Goal: Task Accomplishment & Management: Manage account settings

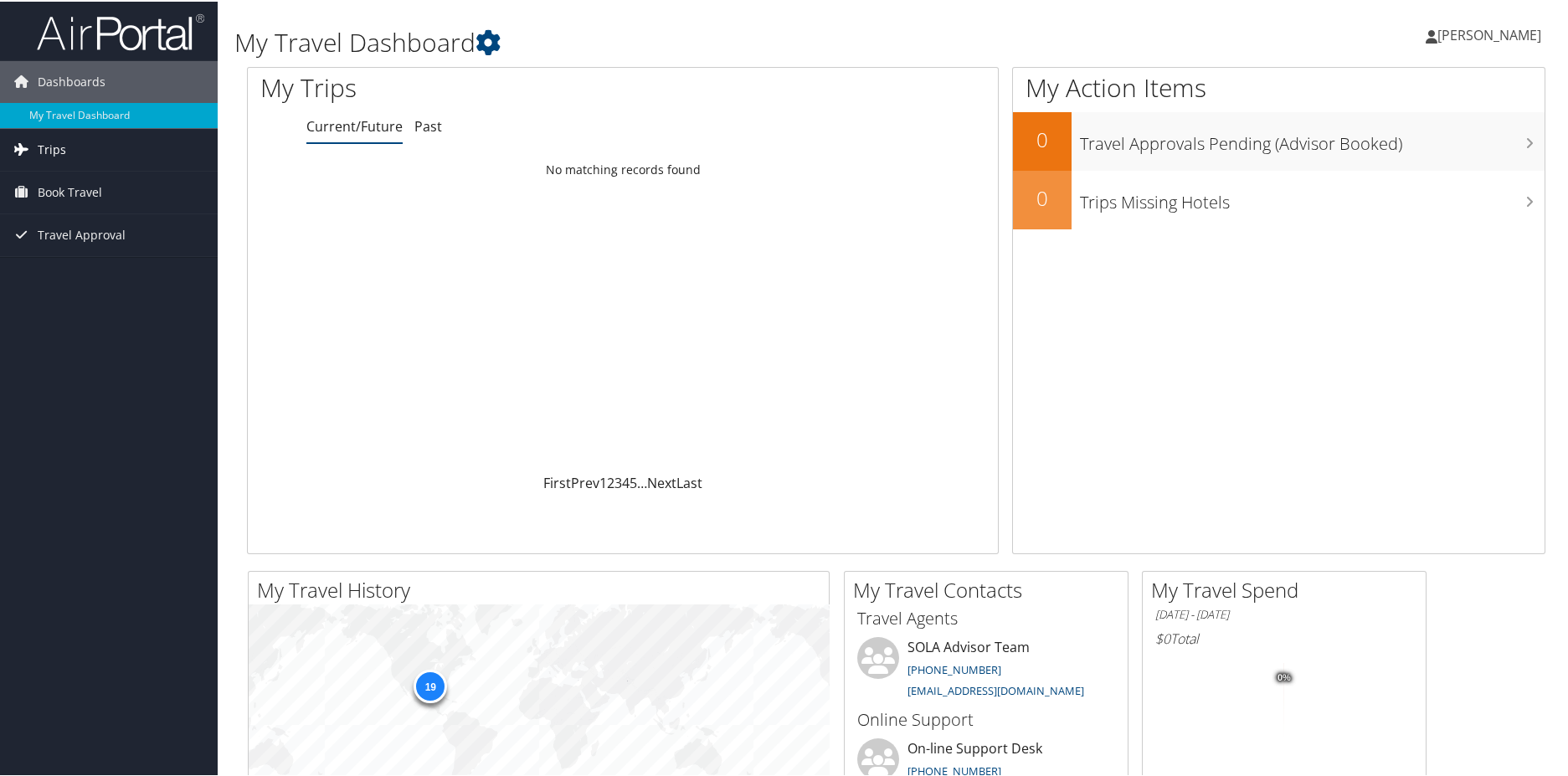
click at [59, 147] on span "Trips" at bounding box center [51, 148] width 28 height 42
click at [65, 267] on span "Book Travel" at bounding box center [69, 266] width 65 height 42
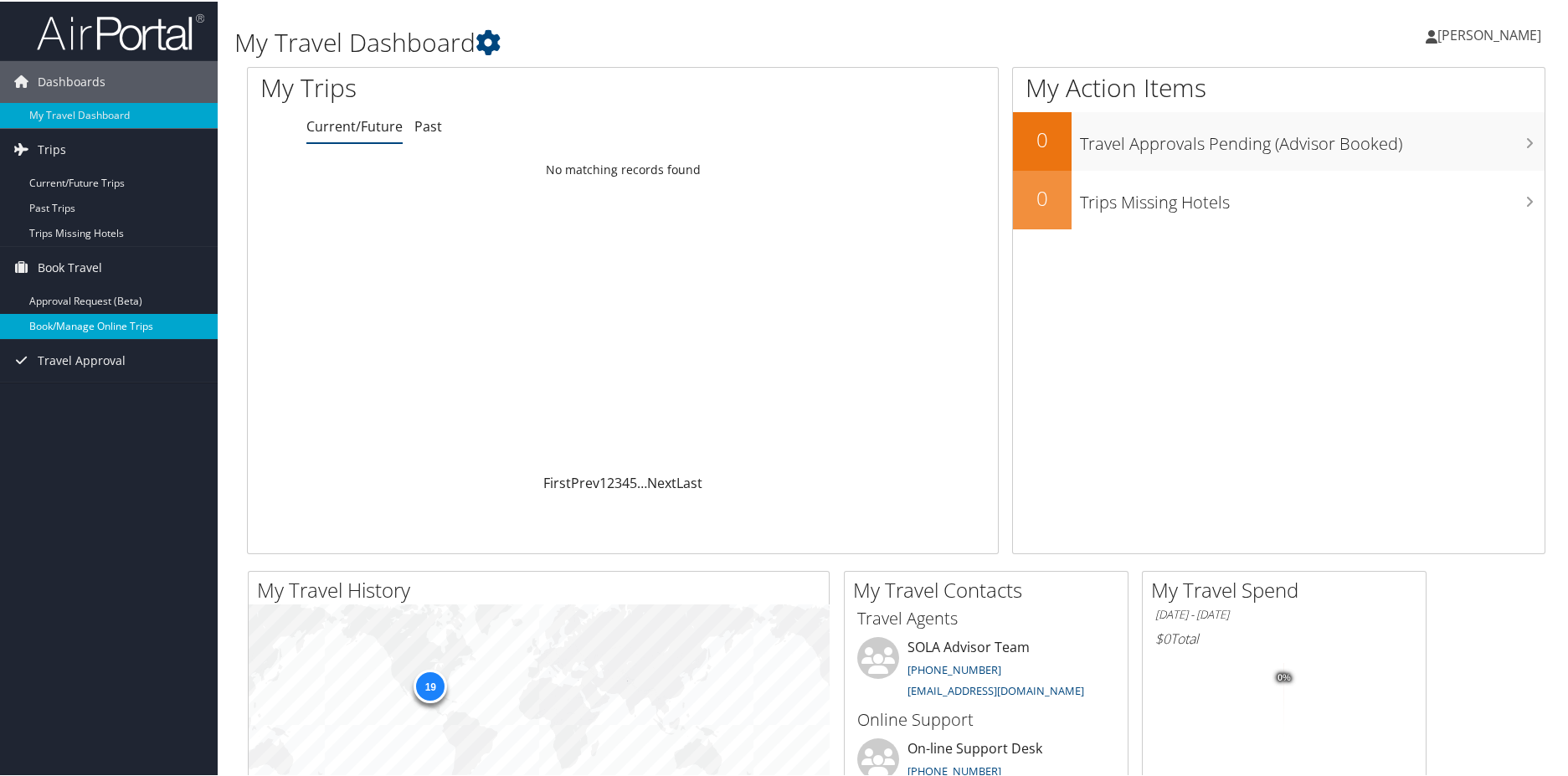
click at [58, 326] on link "Book/Manage Online Trips" at bounding box center [109, 324] width 217 height 25
click at [57, 326] on link "Book/Manage Online Trips" at bounding box center [109, 324] width 217 height 25
click at [100, 295] on link "Approval Request (Beta)" at bounding box center [109, 299] width 217 height 25
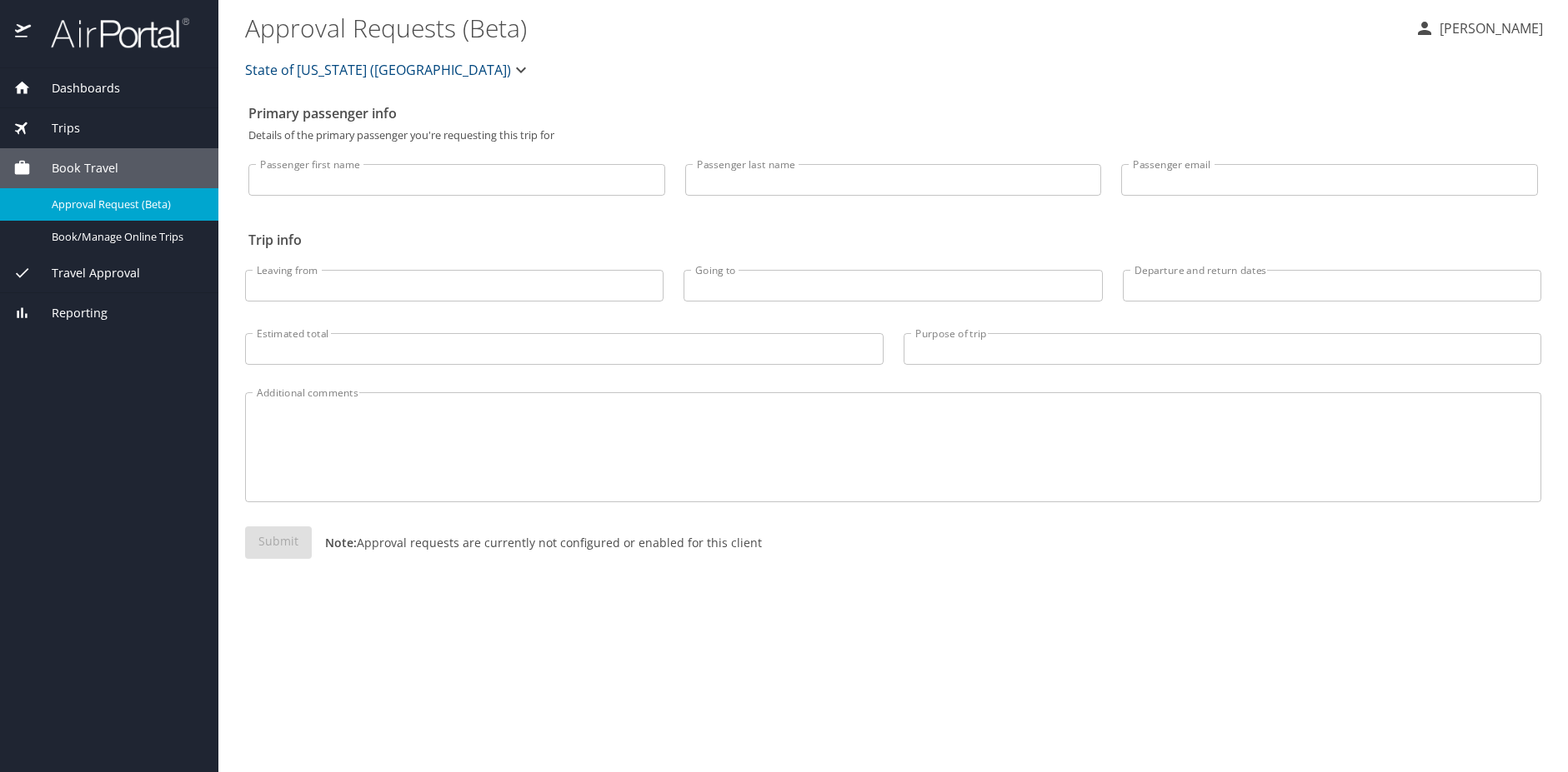
click at [106, 274] on span "Travel Approval" at bounding box center [85, 273] width 109 height 18
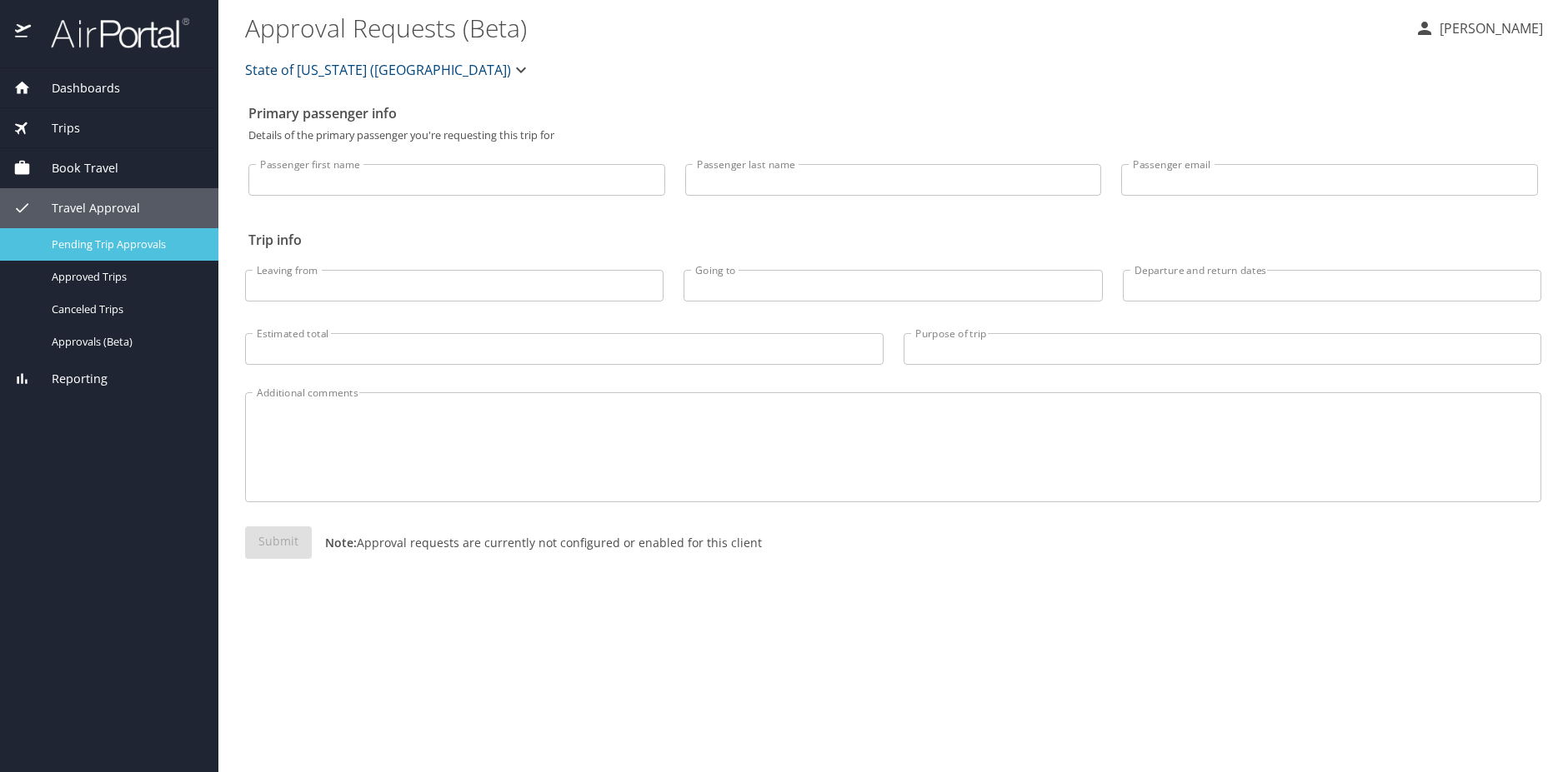
click at [129, 237] on span "Pending Trip Approvals" at bounding box center [125, 244] width 146 height 15
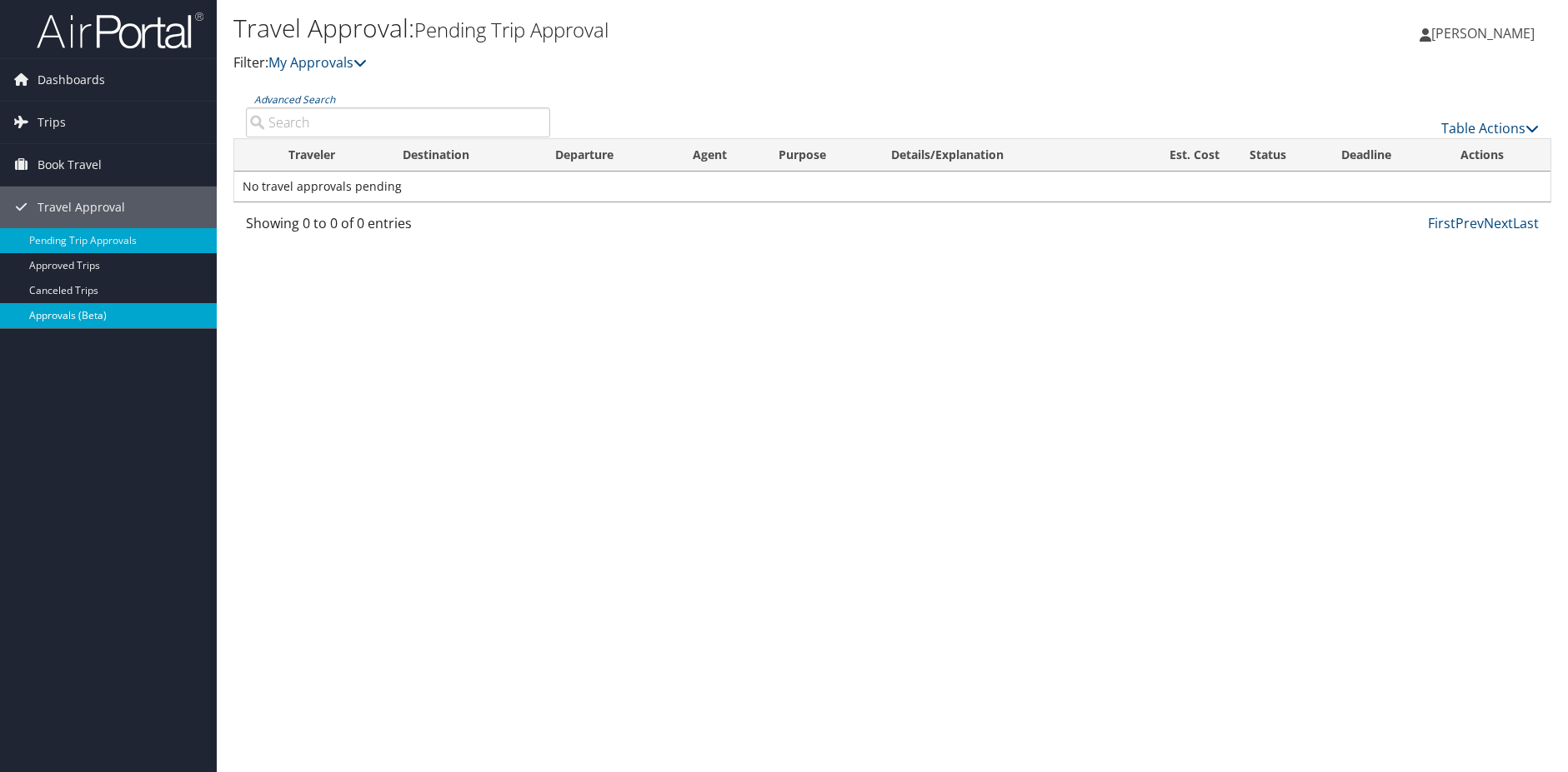
click at [72, 317] on link "Approvals (Beta)" at bounding box center [108, 316] width 216 height 25
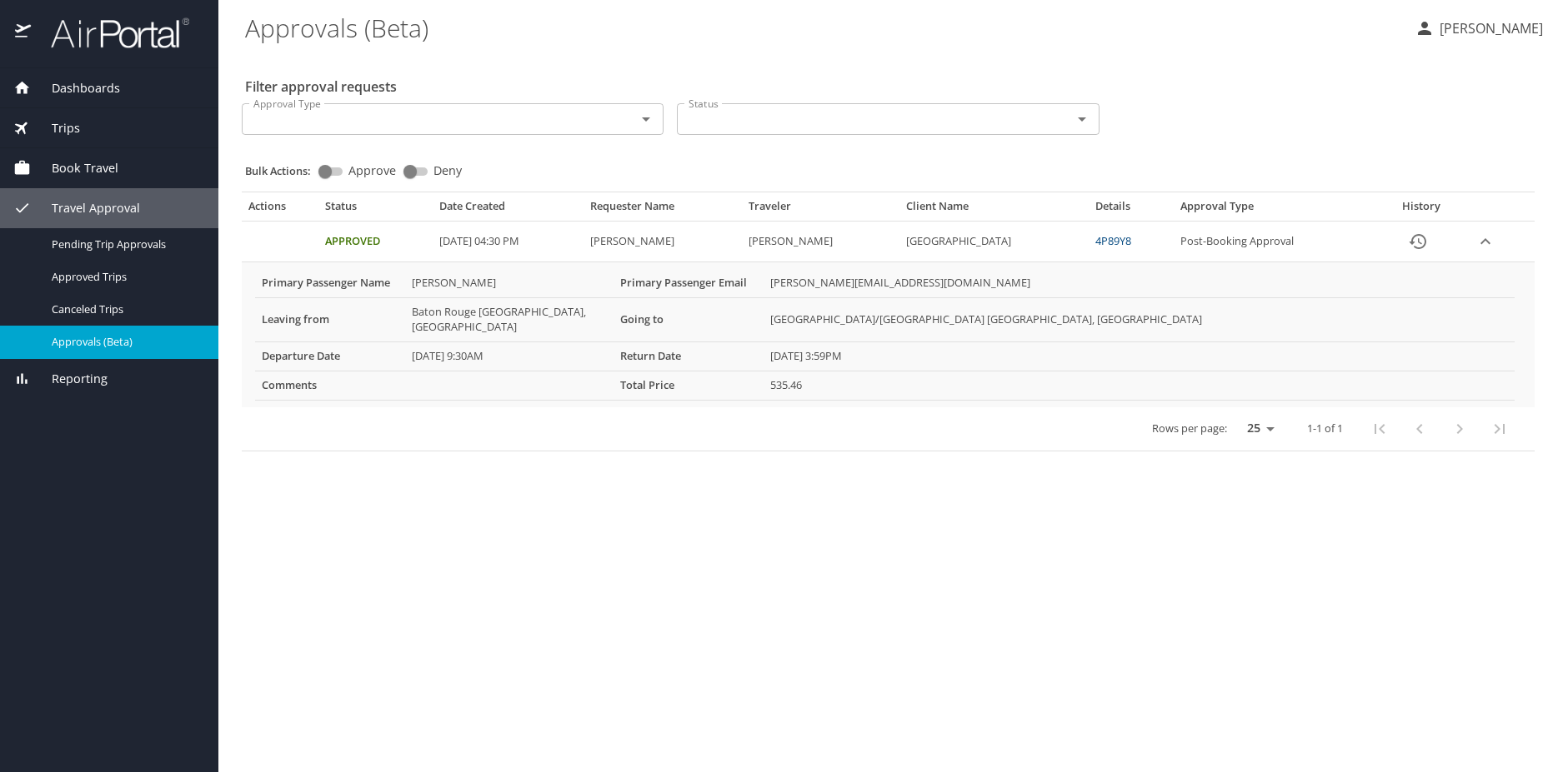
click at [65, 169] on span "Book Travel" at bounding box center [75, 168] width 87 height 18
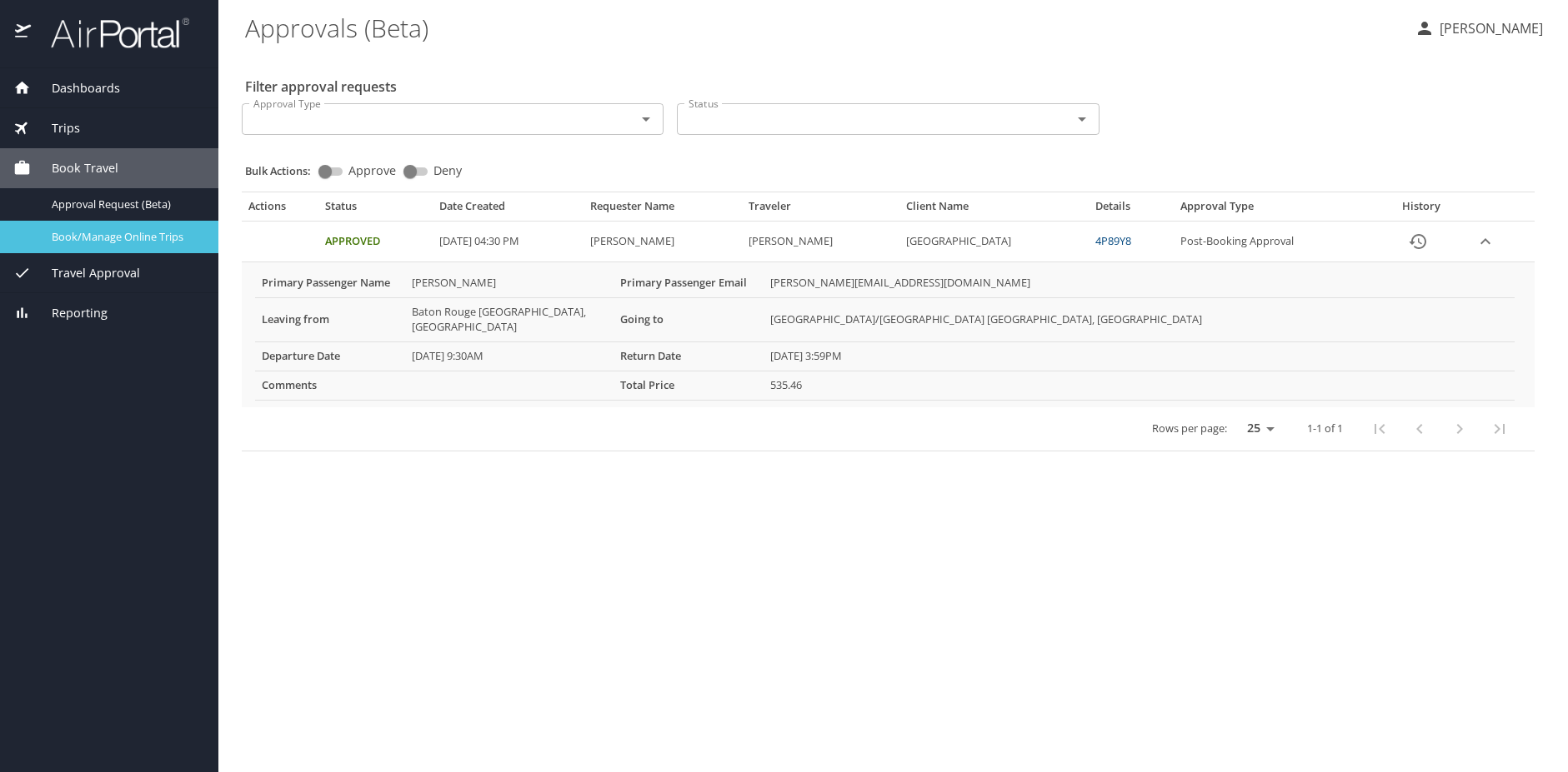
click at [80, 241] on span "Book/Manage Online Trips" at bounding box center [125, 236] width 146 height 15
